Goal: Information Seeking & Learning: Learn about a topic

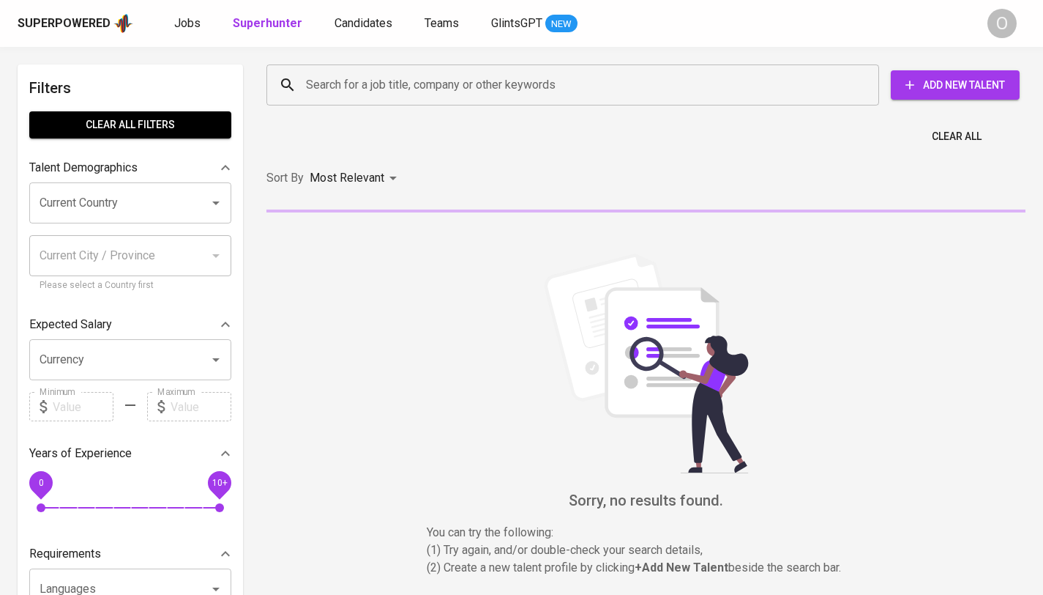
click at [521, 79] on input "Search for a job title, company or other keywords" at bounding box center [576, 85] width 548 height 28
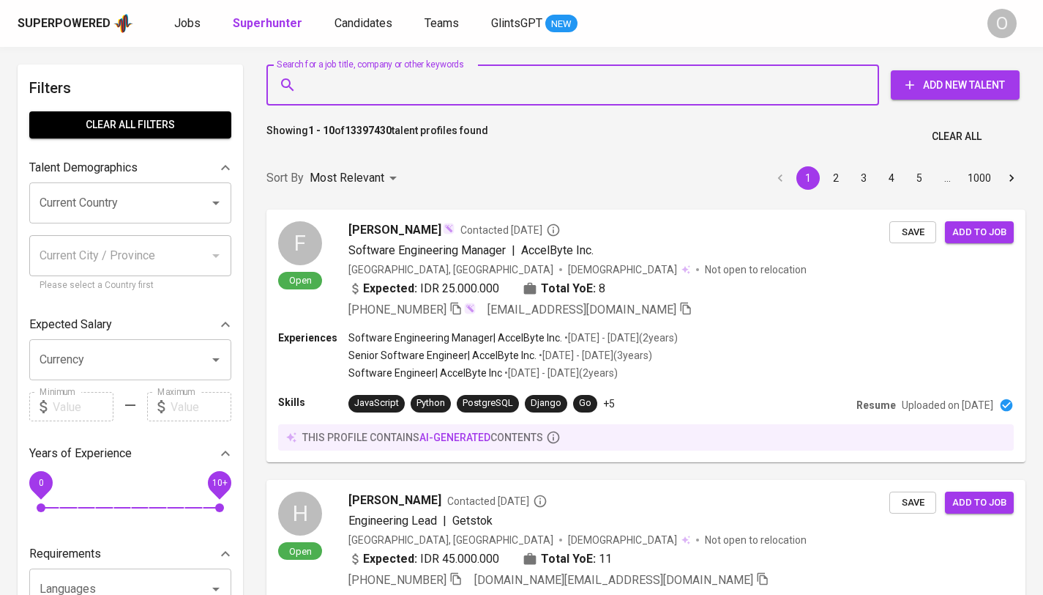
paste input "[DOMAIN_NAME][EMAIL_ADDRESS][DOMAIN_NAME]"
type input "[DOMAIN_NAME][EMAIL_ADDRESS][DOMAIN_NAME]"
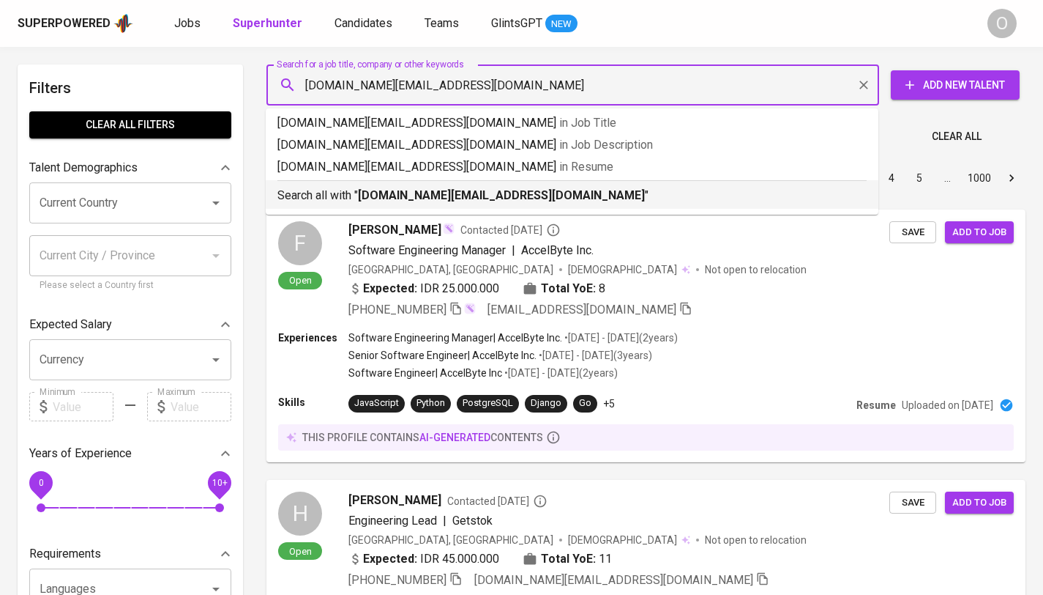
click at [488, 193] on b "[DOMAIN_NAME][EMAIL_ADDRESS][DOMAIN_NAME]" at bounding box center [501, 195] width 287 height 14
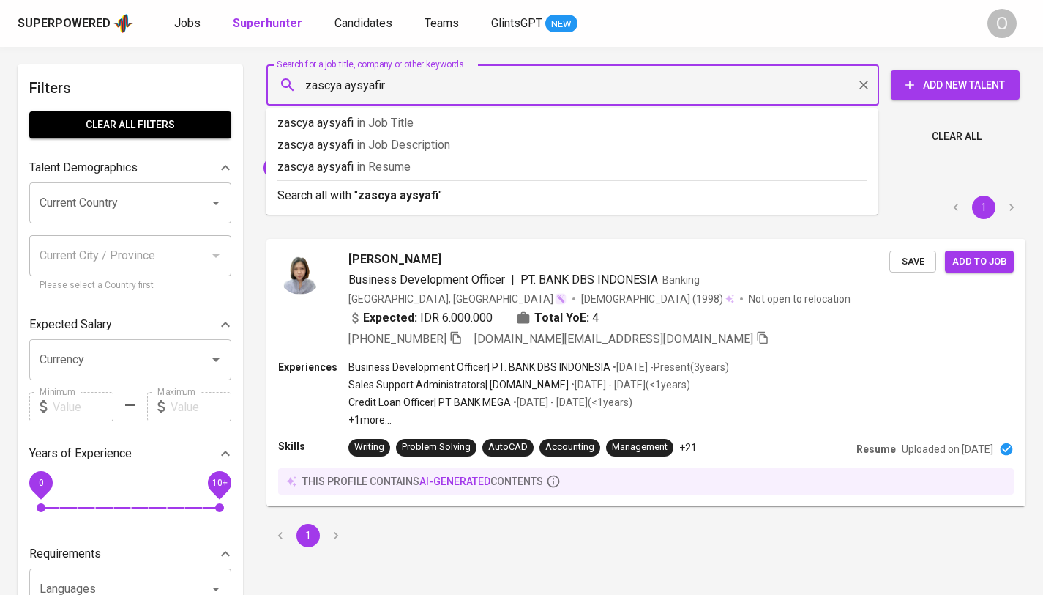
type input "zascya aysyafira"
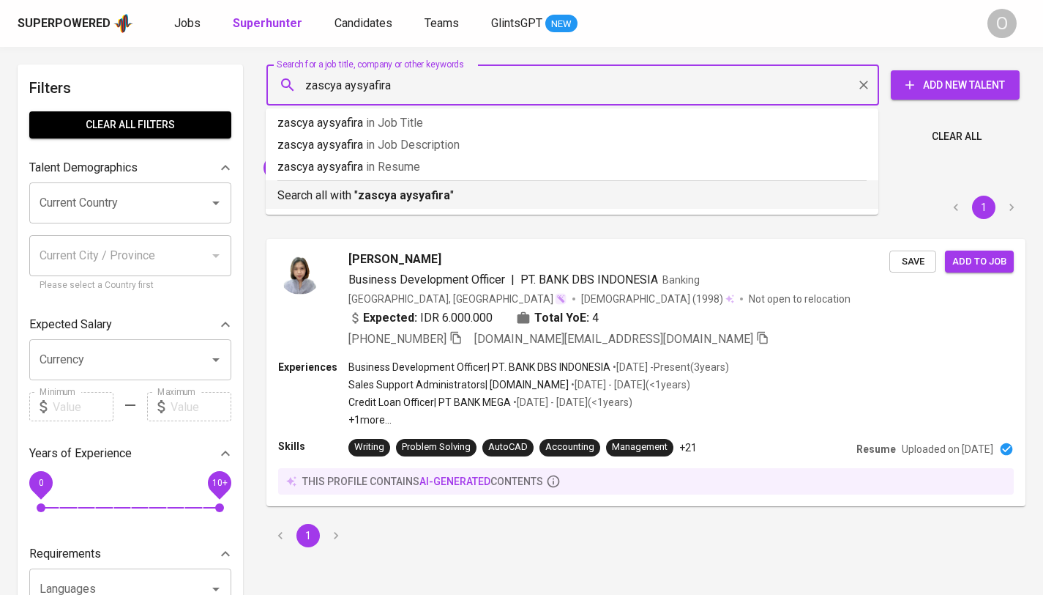
click at [331, 200] on p "Search all with " zascya aysyafira "" at bounding box center [572, 196] width 589 height 18
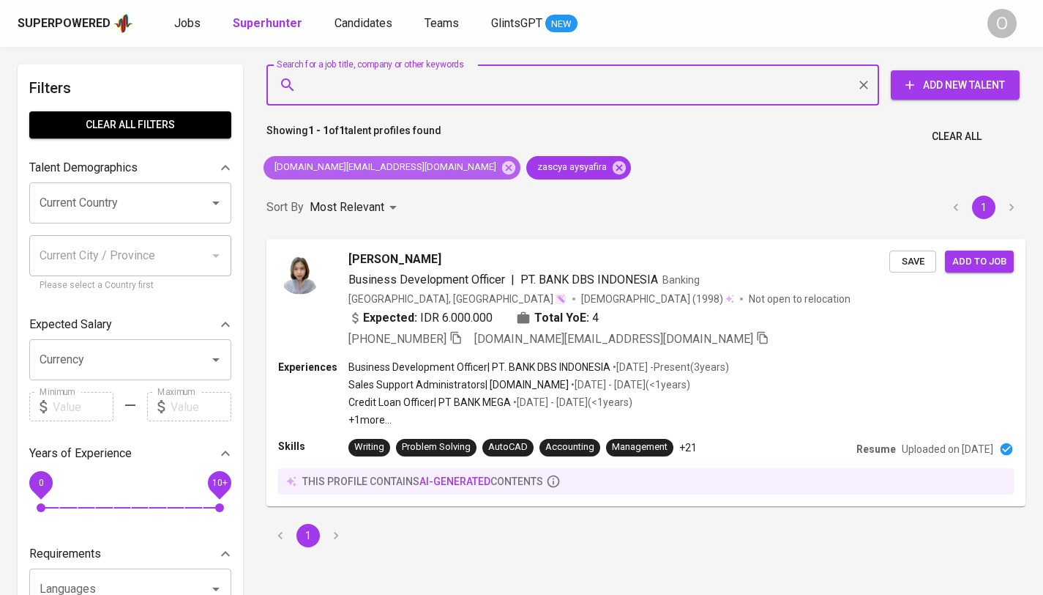
click at [422, 175] on div "[DOMAIN_NAME][EMAIL_ADDRESS][DOMAIN_NAME]" at bounding box center [392, 167] width 257 height 23
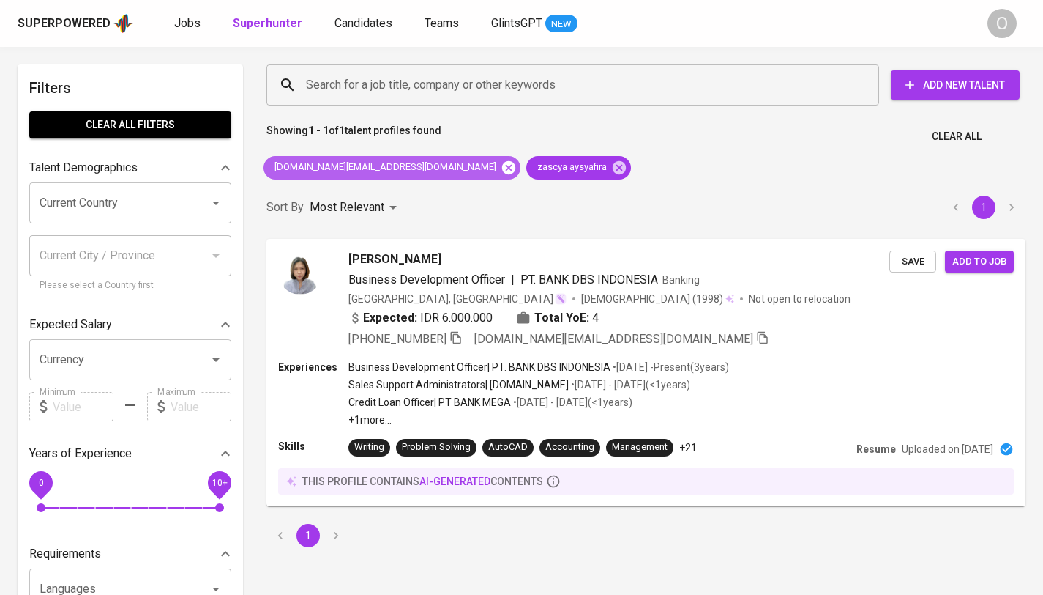
click at [502, 173] on icon at bounding box center [508, 166] width 13 height 13
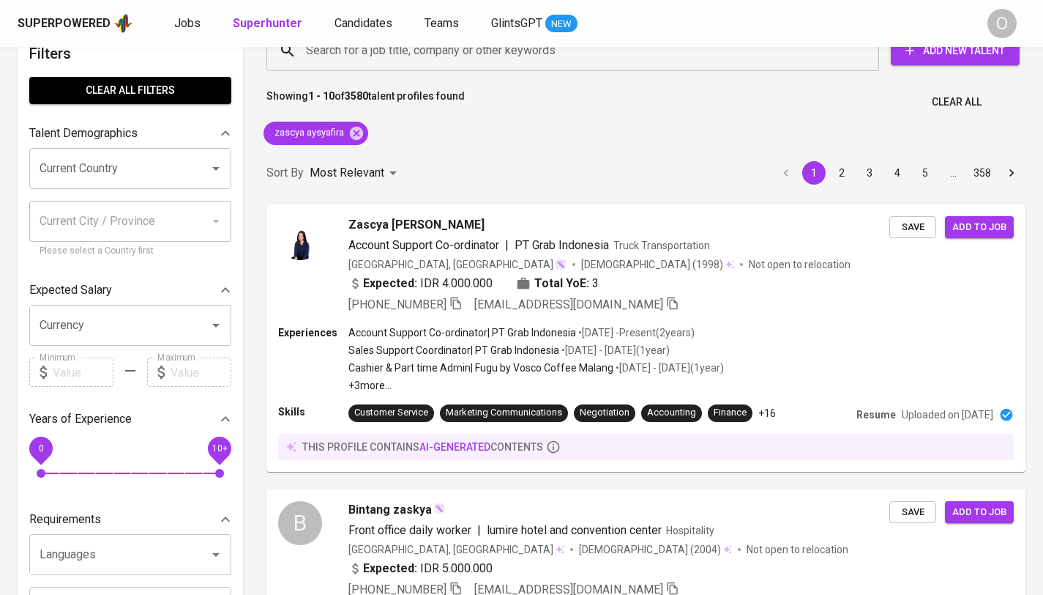
scroll to position [36, 0]
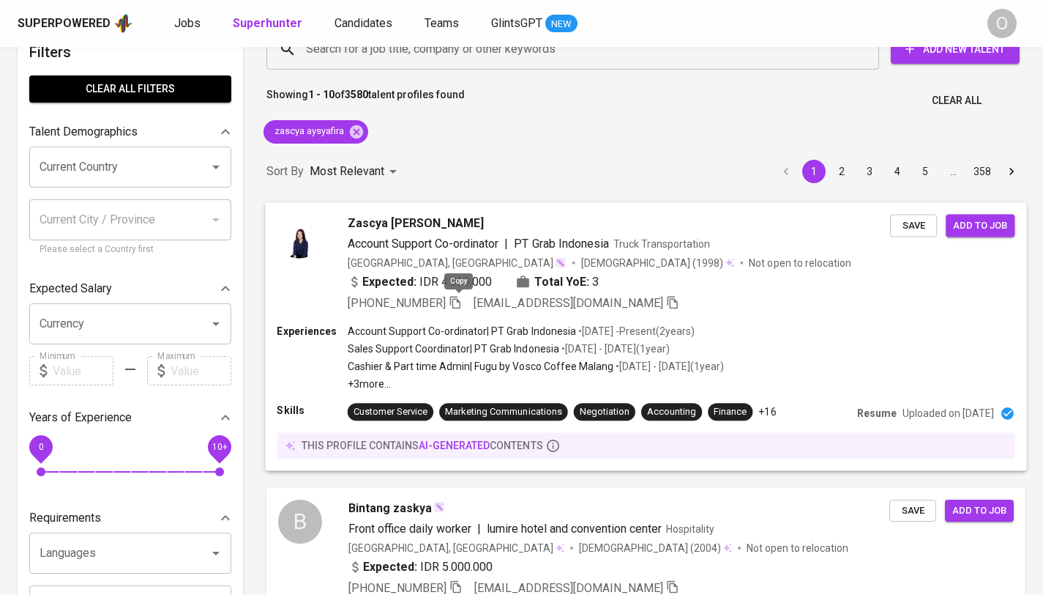
click at [458, 305] on icon "button" at bounding box center [455, 301] width 13 height 13
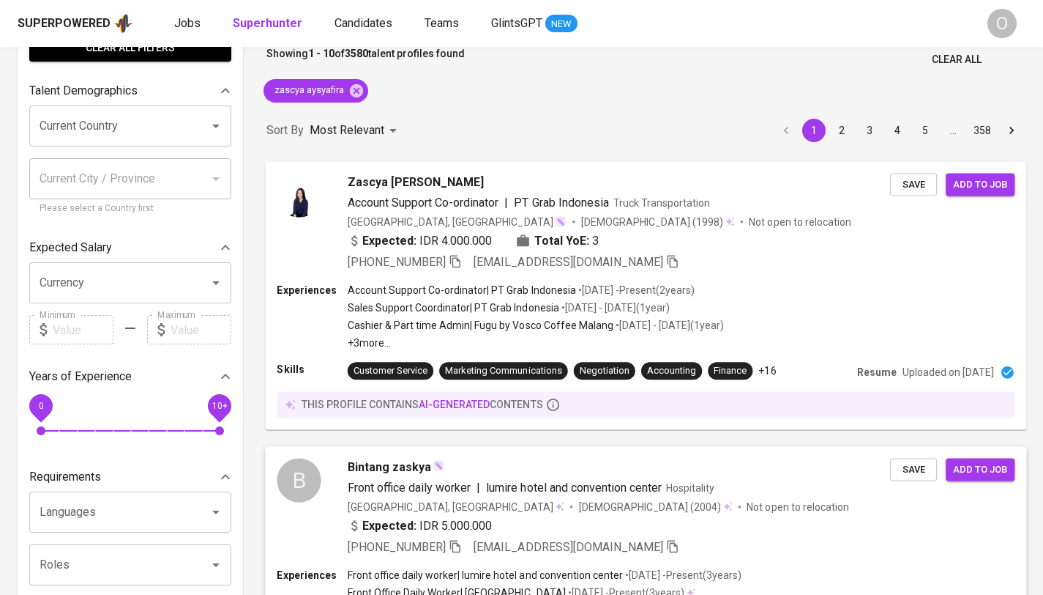
scroll to position [0, 0]
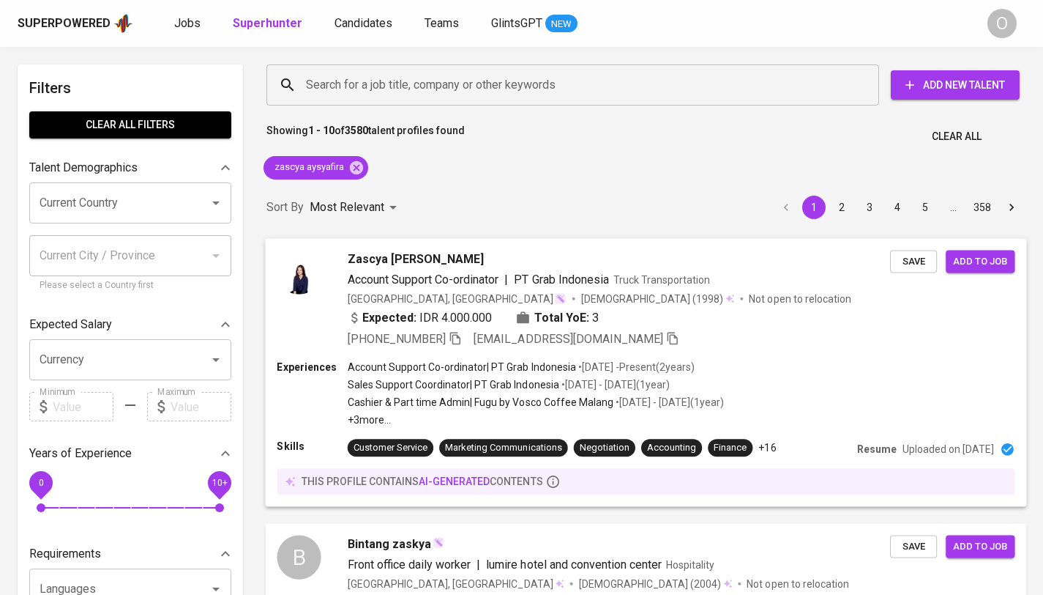
click at [449, 331] on button "button" at bounding box center [455, 337] width 13 height 13
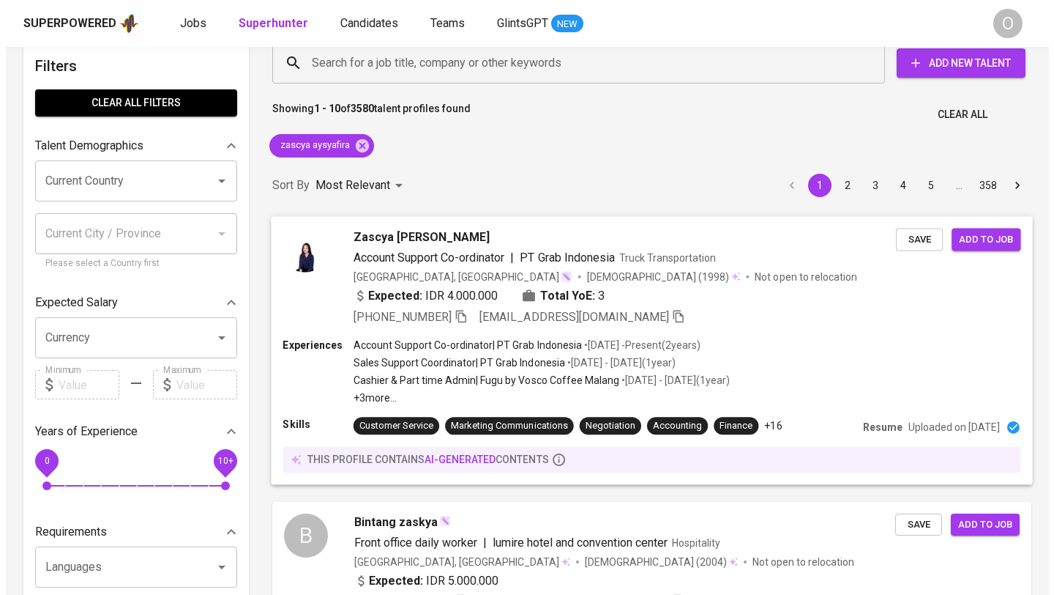
scroll to position [26, 0]
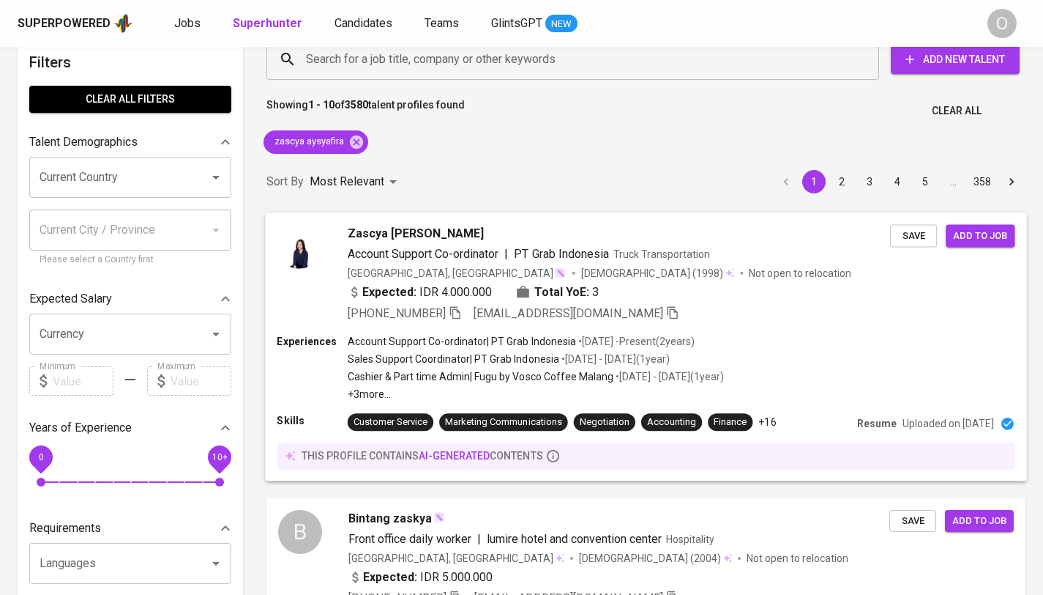
click at [411, 377] on p "Cashier & Part time Admin | Fugu by Vosco Coffee Malang" at bounding box center [481, 376] width 266 height 15
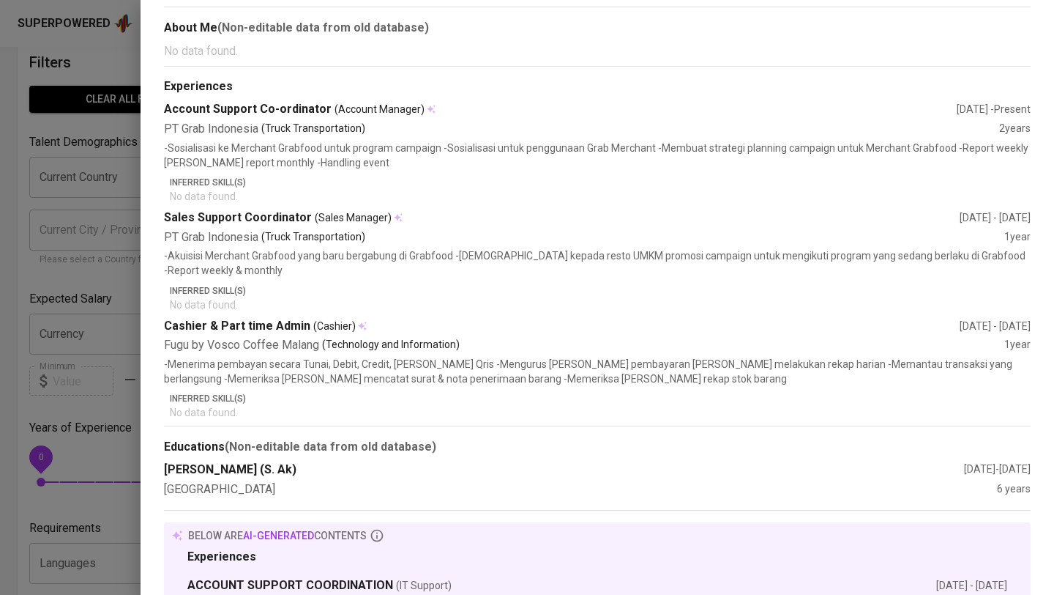
scroll to position [575, 0]
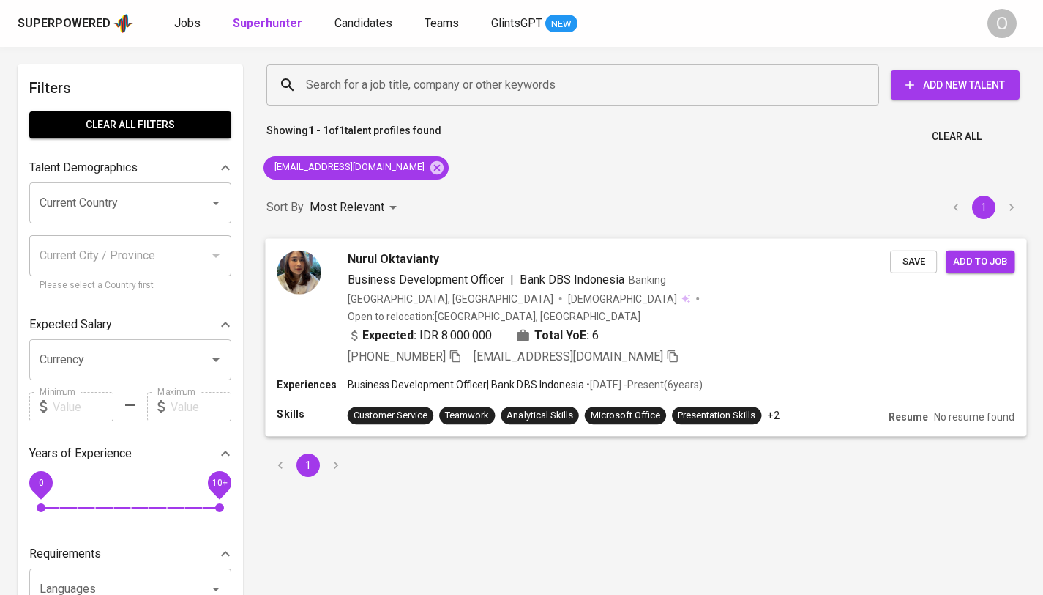
click at [674, 326] on div "Expected: IDR 8.000.000 Total YoE: 6" at bounding box center [619, 336] width 543 height 21
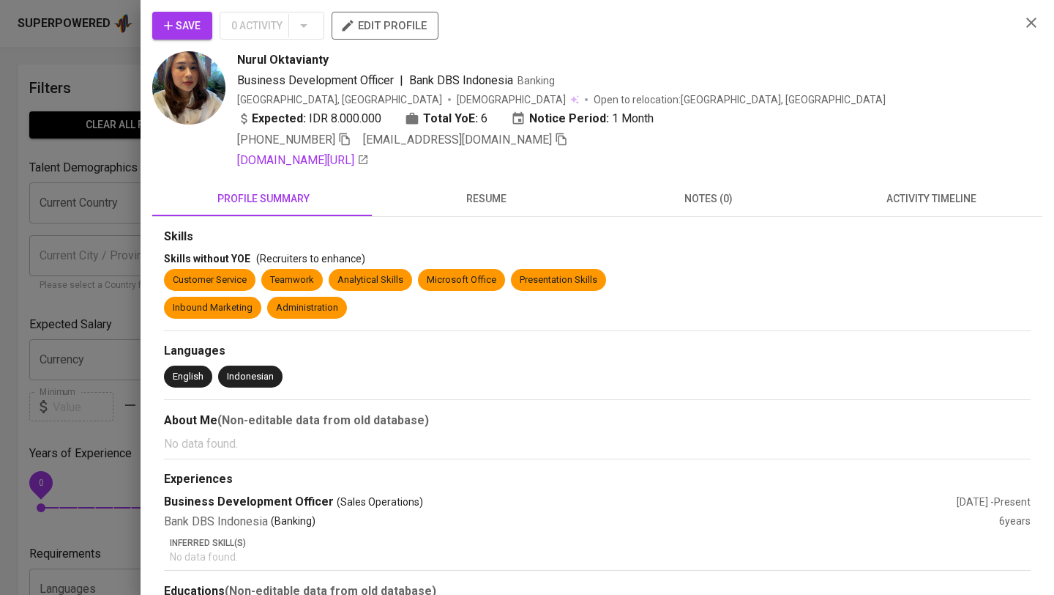
click at [466, 202] on span "resume" at bounding box center [486, 199] width 205 height 18
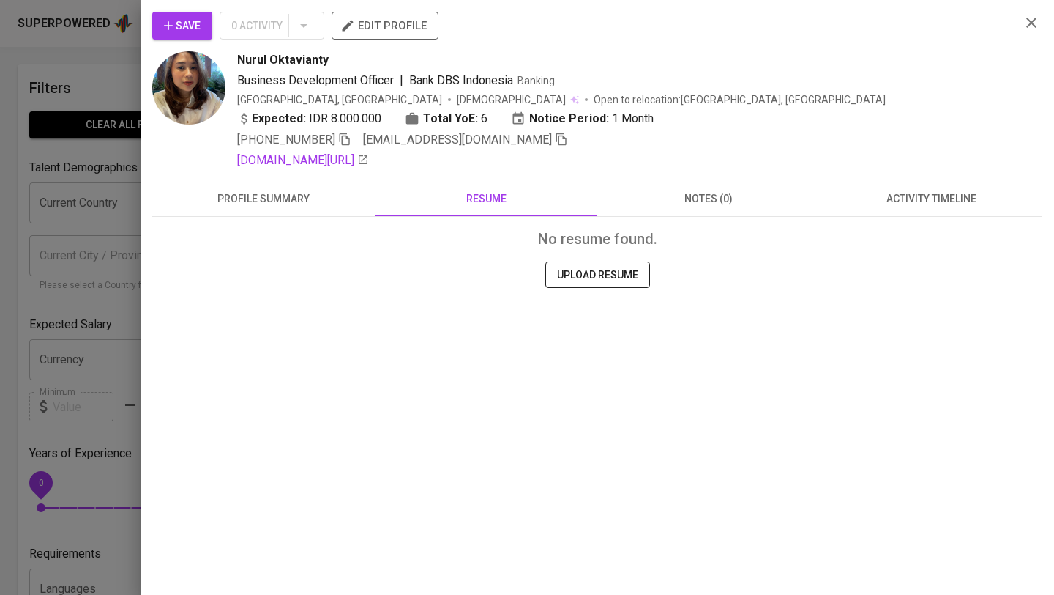
click at [332, 201] on span "profile summary" at bounding box center [263, 199] width 205 height 18
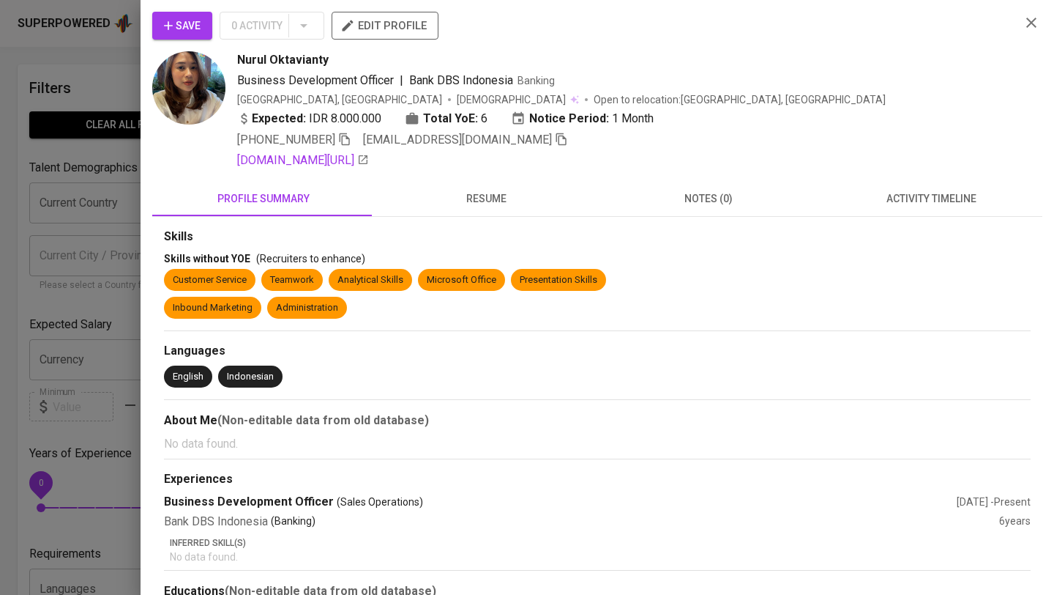
click at [881, 193] on span "activity timeline" at bounding box center [931, 199] width 205 height 18
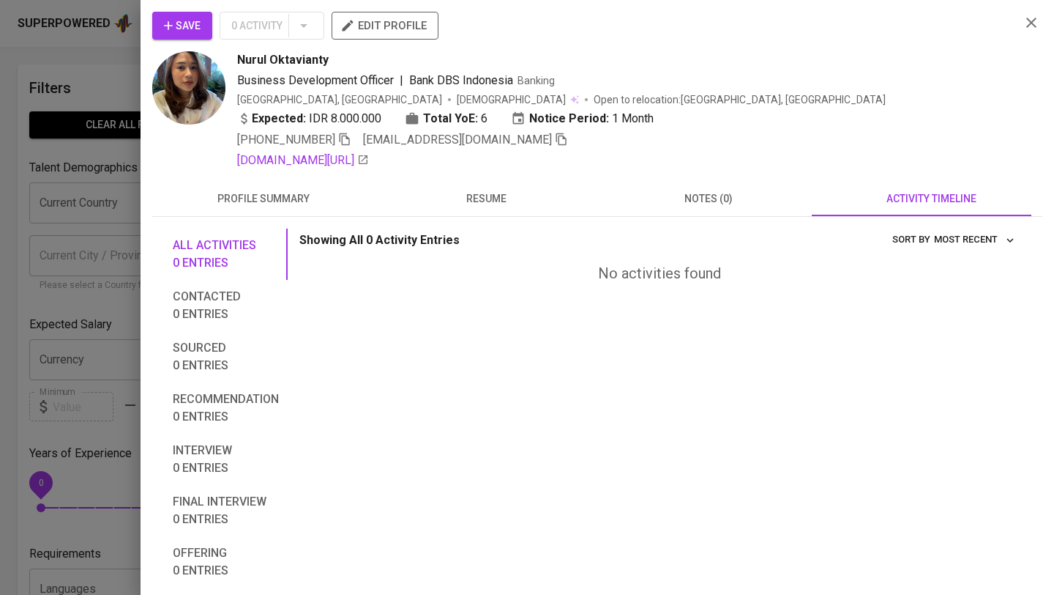
click at [715, 195] on span "notes (0)" at bounding box center [708, 199] width 205 height 18
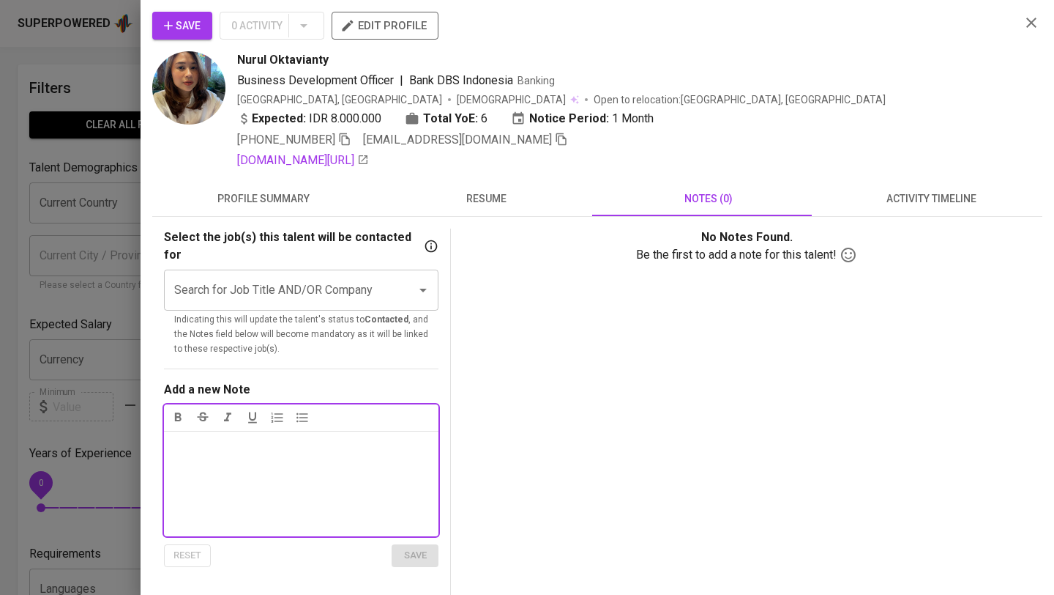
click at [199, 193] on span "profile summary" at bounding box center [263, 199] width 205 height 18
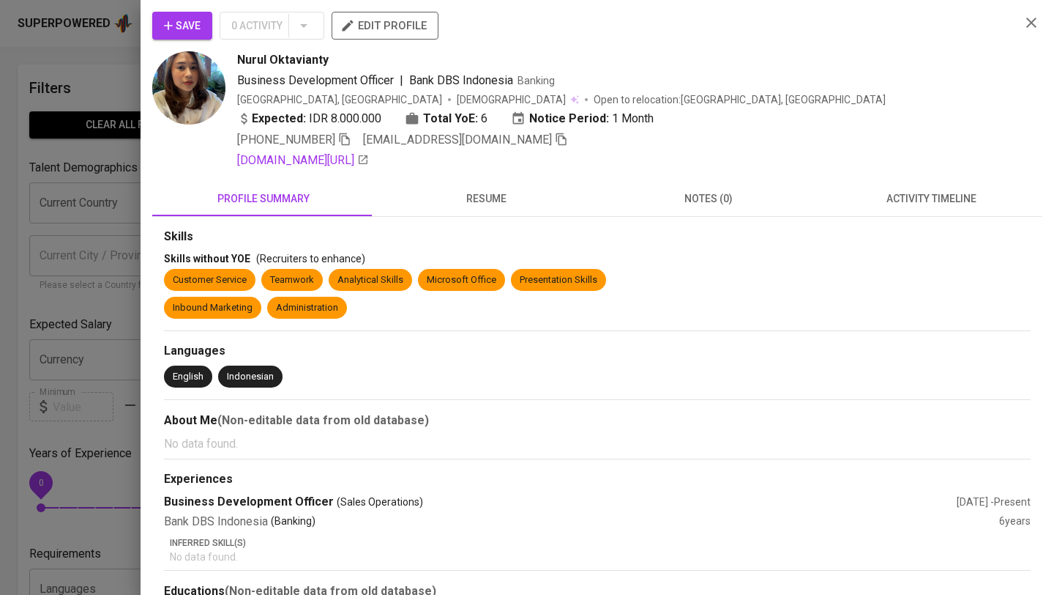
click at [1023, 24] on icon "button" at bounding box center [1032, 23] width 18 height 18
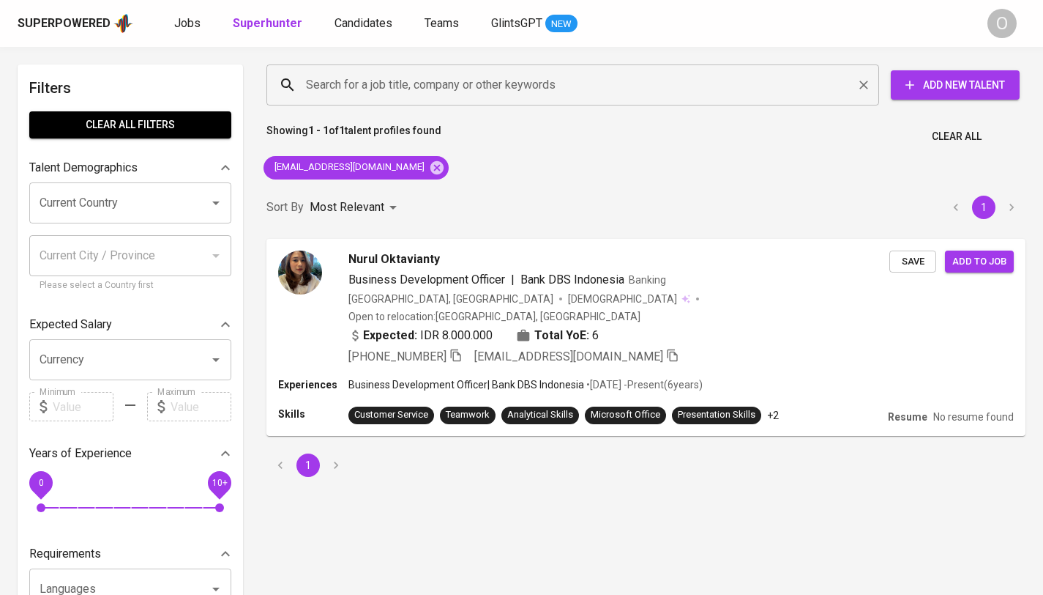
click at [485, 91] on input "Search for a job title, company or other keywords" at bounding box center [576, 85] width 548 height 28
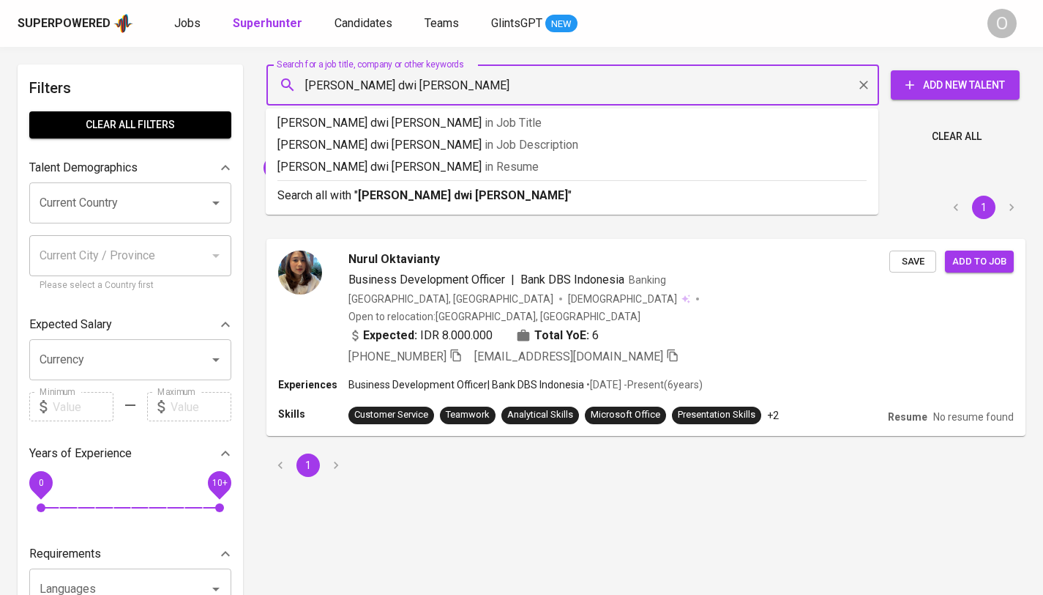
type input "[PERSON_NAME] dwi oktavianty"
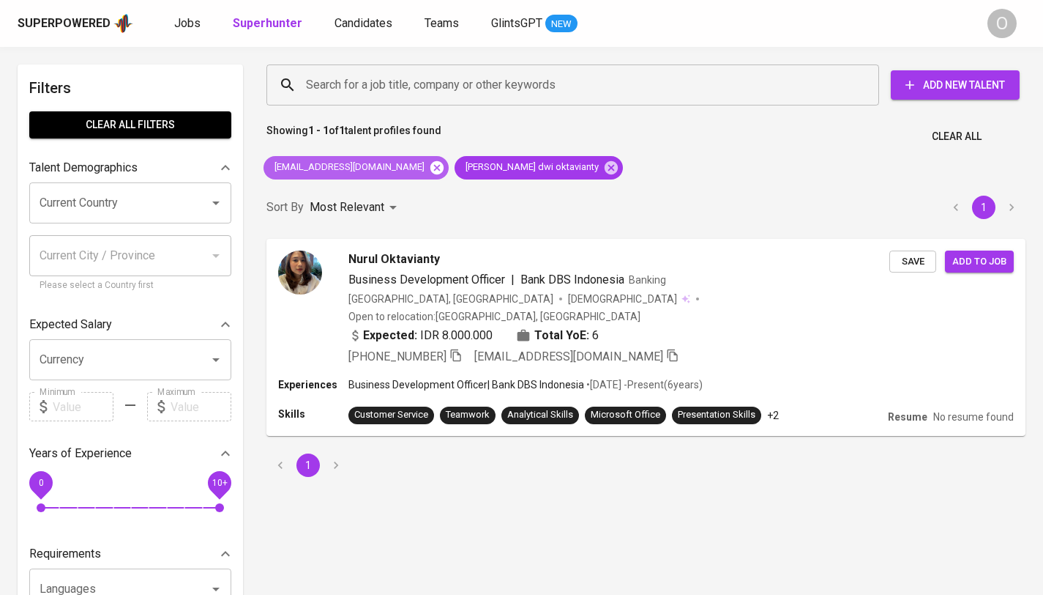
click at [431, 163] on icon at bounding box center [437, 166] width 13 height 13
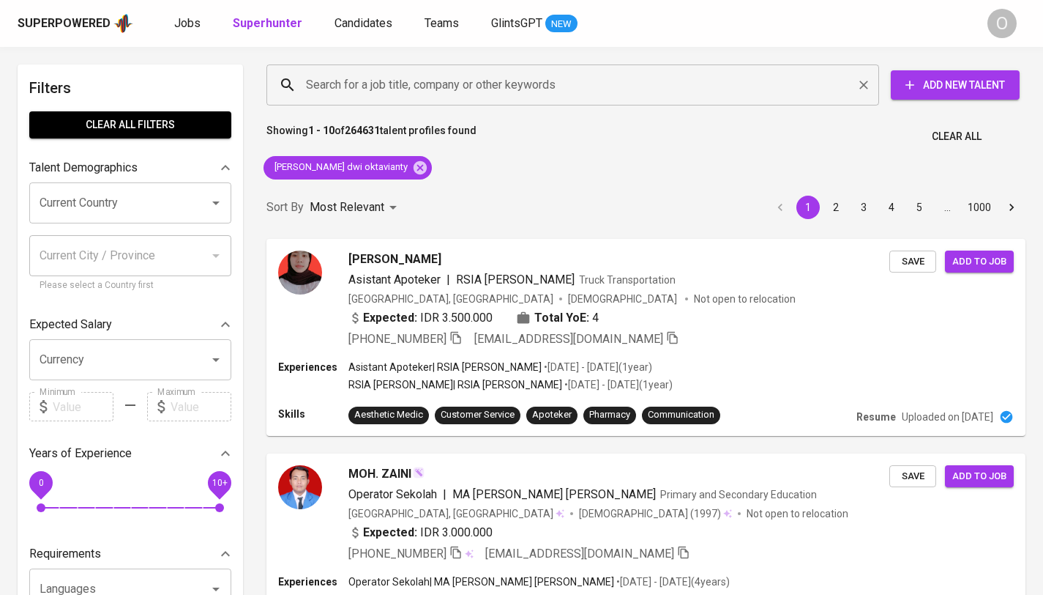
click at [570, 90] on input "Search for a job title, company or other keywords" at bounding box center [576, 85] width 548 height 28
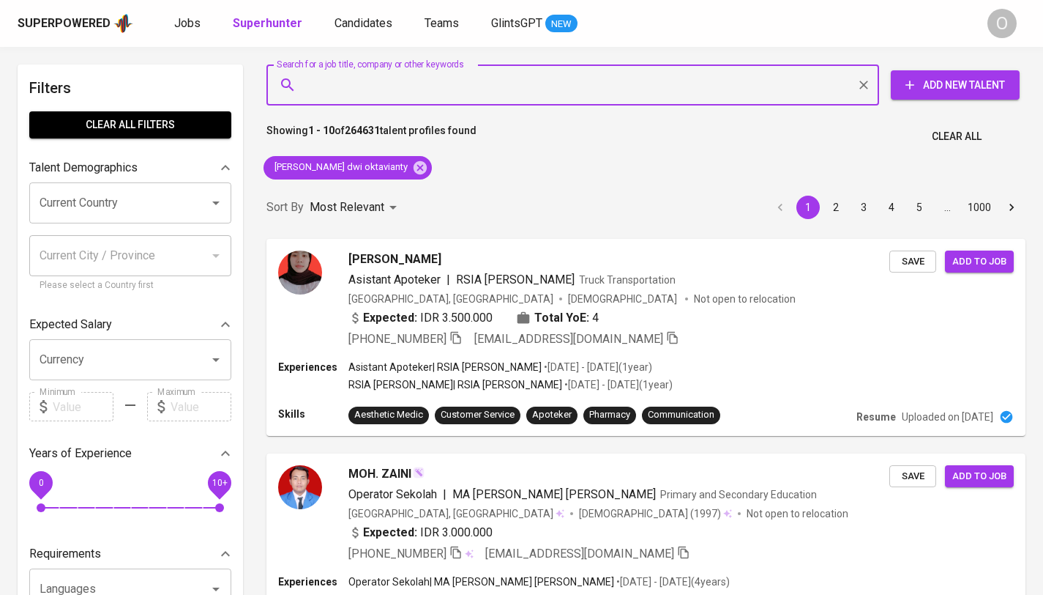
paste input "[DOMAIN_NAME][EMAIL_ADDRESS][DOMAIN_NAME]"
type input "[DOMAIN_NAME][EMAIL_ADDRESS][DOMAIN_NAME]"
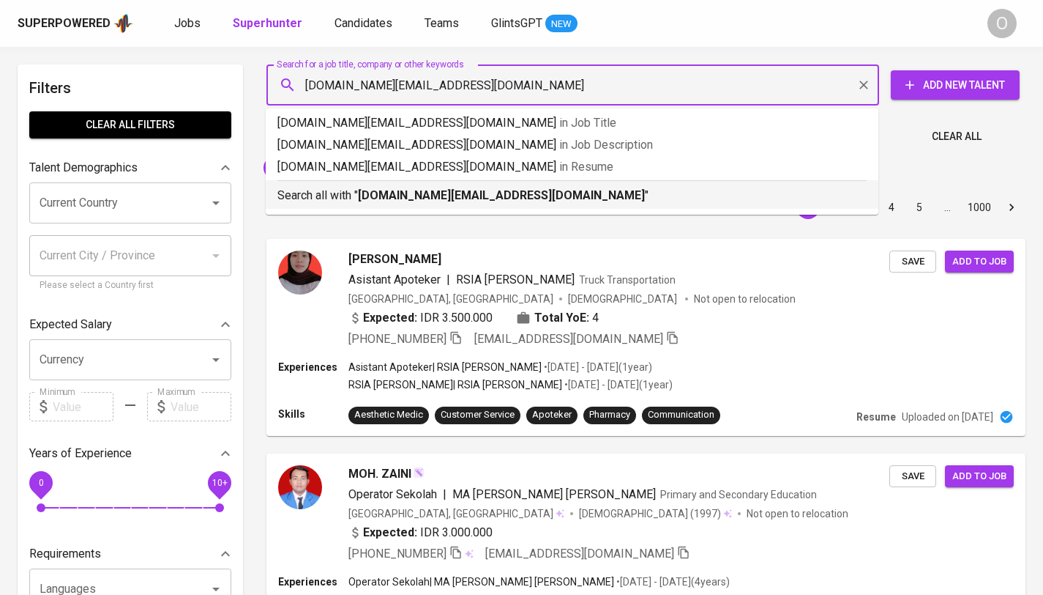
click at [371, 197] on b "[DOMAIN_NAME][EMAIL_ADDRESS][DOMAIN_NAME]" at bounding box center [501, 195] width 287 height 14
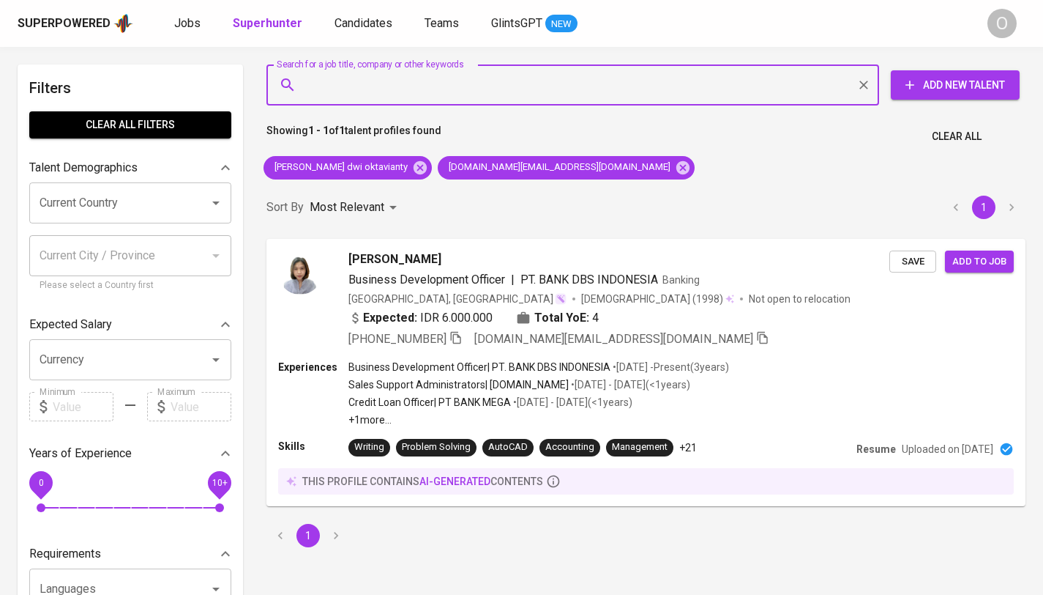
click at [376, 92] on input "Search for a job title, company or other keywords" at bounding box center [576, 85] width 548 height 28
paste input "[EMAIL_ADDRESS][DOMAIN_NAME]"
type input "[EMAIL_ADDRESS][DOMAIN_NAME]"
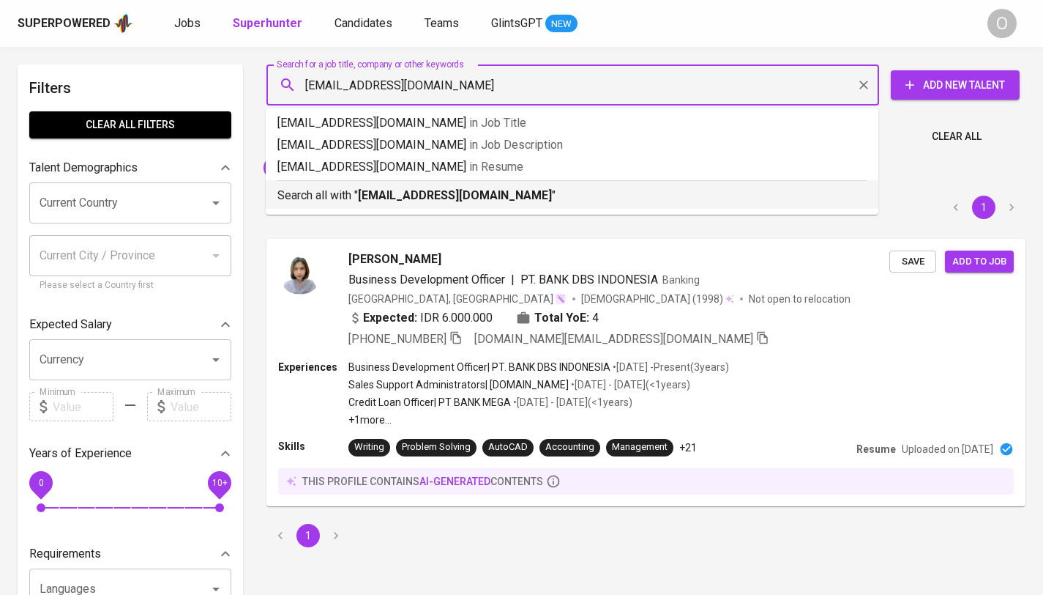
click at [378, 190] on b "[EMAIL_ADDRESS][DOMAIN_NAME]" at bounding box center [455, 195] width 194 height 14
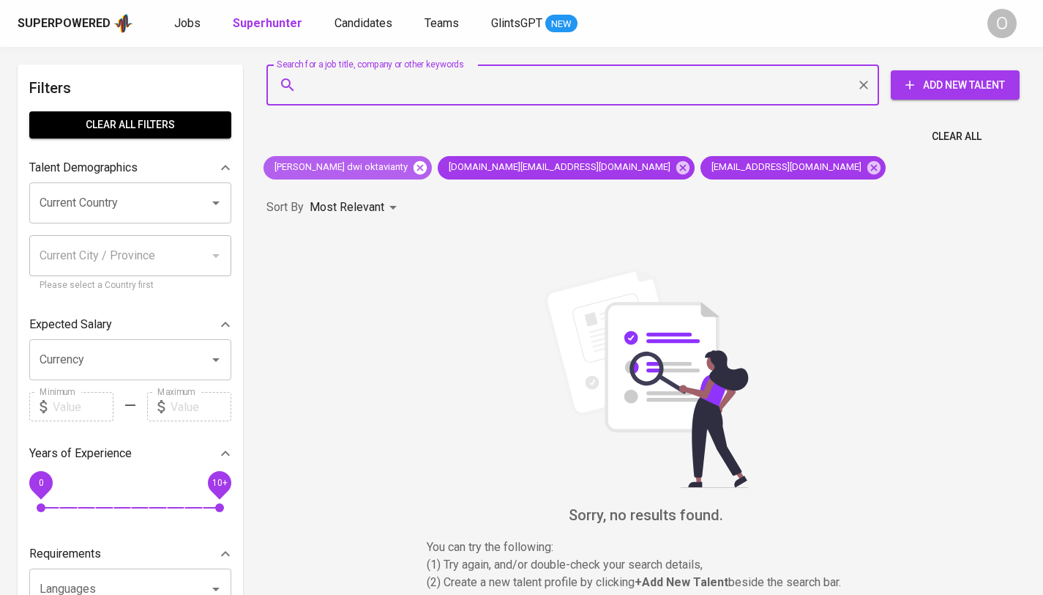
click at [416, 168] on icon at bounding box center [420, 168] width 16 height 16
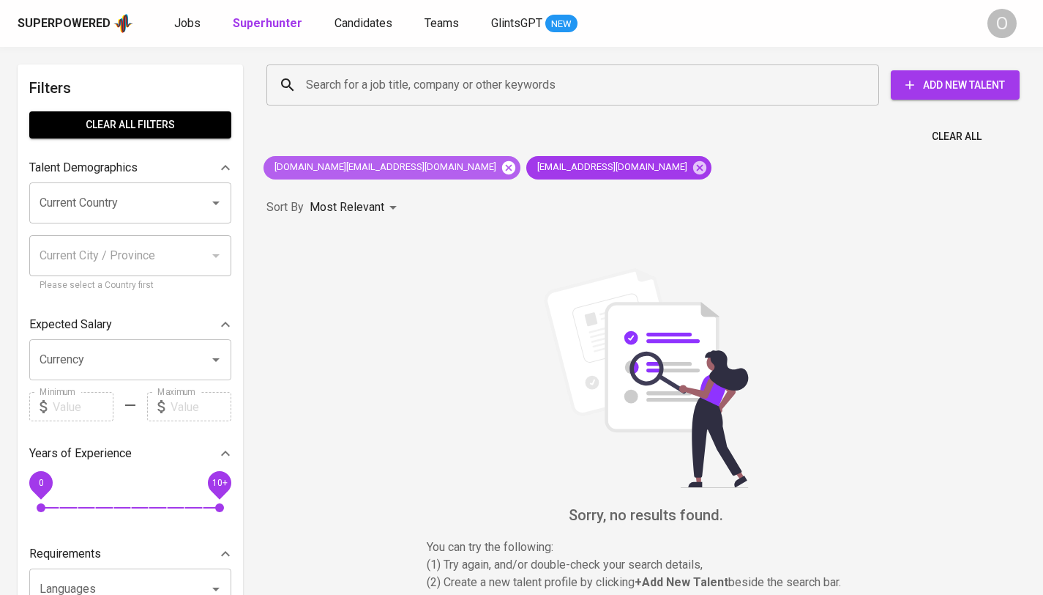
click at [501, 170] on icon at bounding box center [509, 168] width 16 height 16
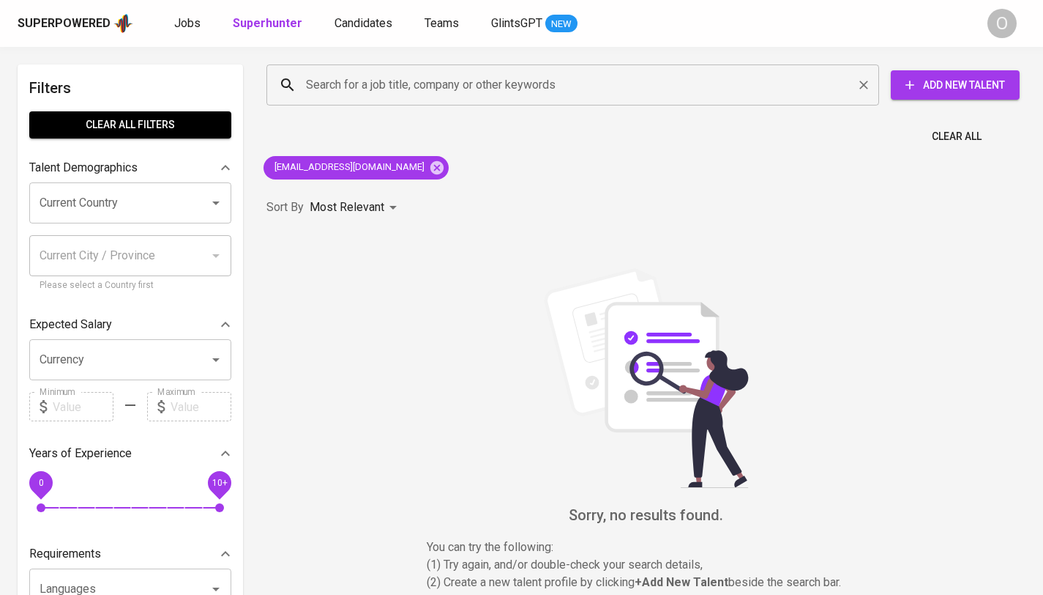
click at [424, 92] on input "Search for a job title, company or other keywords" at bounding box center [576, 85] width 548 height 28
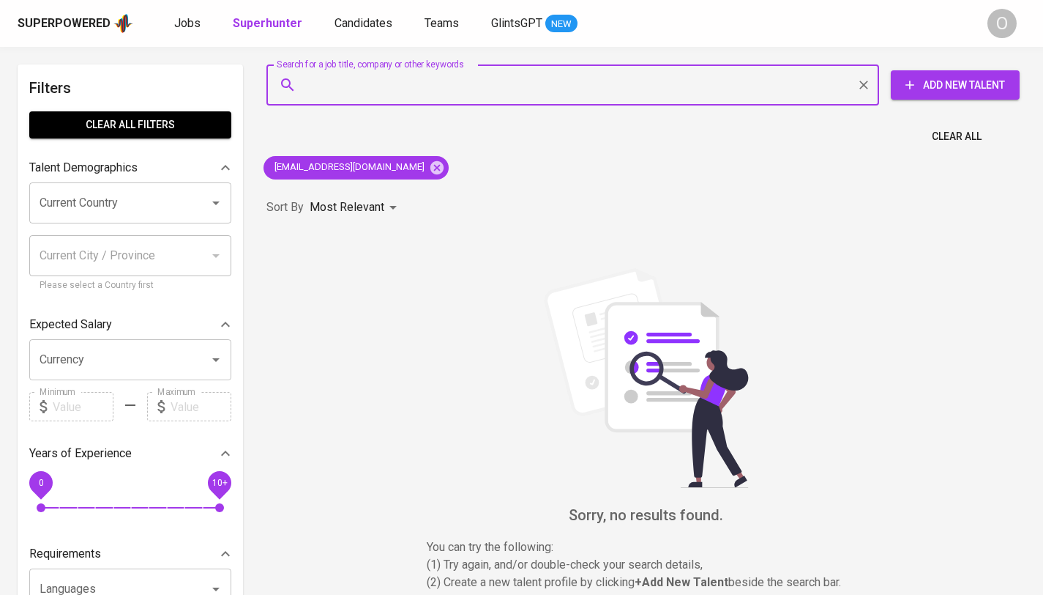
paste input "[EMAIL_ADDRESS][DOMAIN_NAME]"
type input "[EMAIL_ADDRESS][DOMAIN_NAME]"
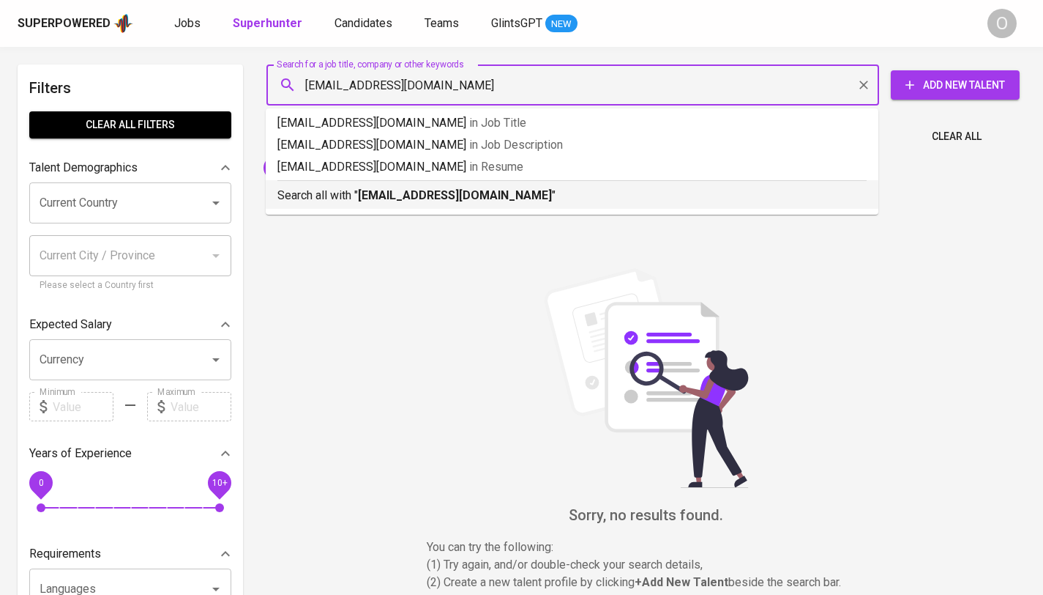
click at [408, 197] on b "[EMAIL_ADDRESS][DOMAIN_NAME]" at bounding box center [455, 195] width 194 height 14
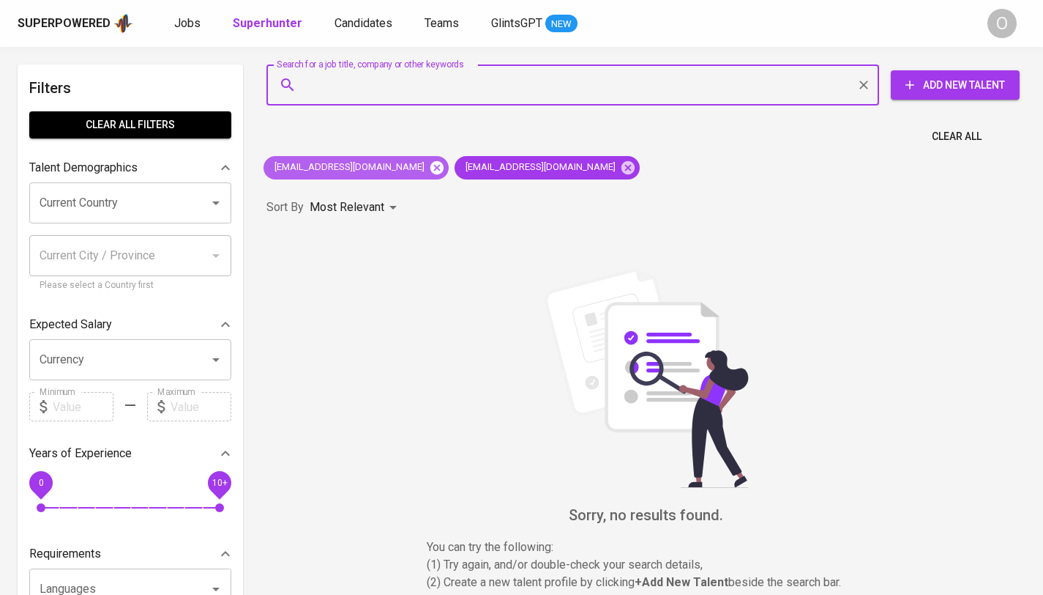
click at [431, 166] on icon at bounding box center [437, 166] width 13 height 13
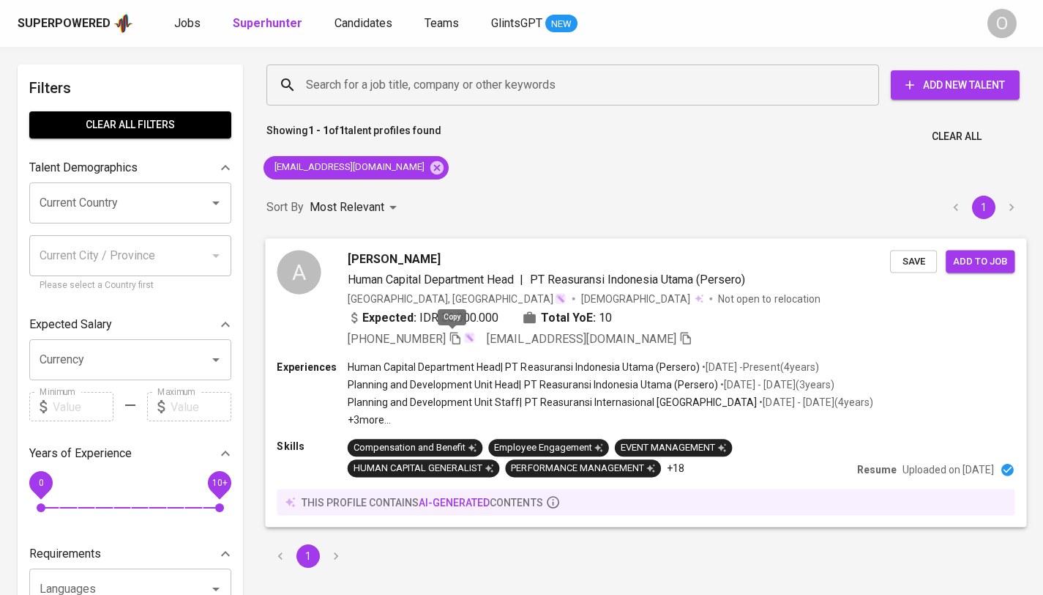
click at [449, 341] on icon "button" at bounding box center [455, 337] width 13 height 13
